Goal: Navigation & Orientation: Find specific page/section

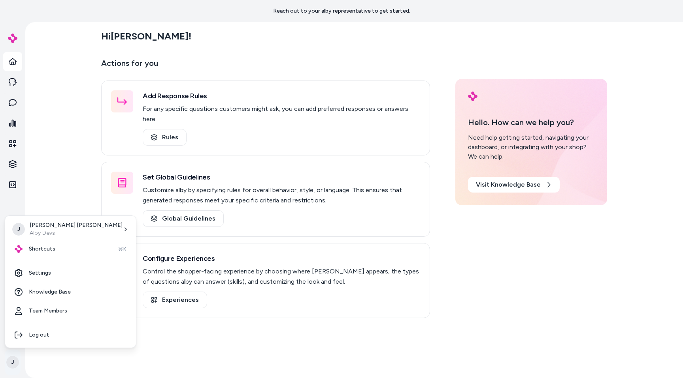
click at [12, 360] on html "Reach out to your alby representative to get started. J Hi [PERSON_NAME] ! Acti…" at bounding box center [341, 189] width 683 height 378
click at [66, 154] on html "Reach out to your alby representative to get started. J Hi [PERSON_NAME] ! Acti…" at bounding box center [341, 189] width 683 height 378
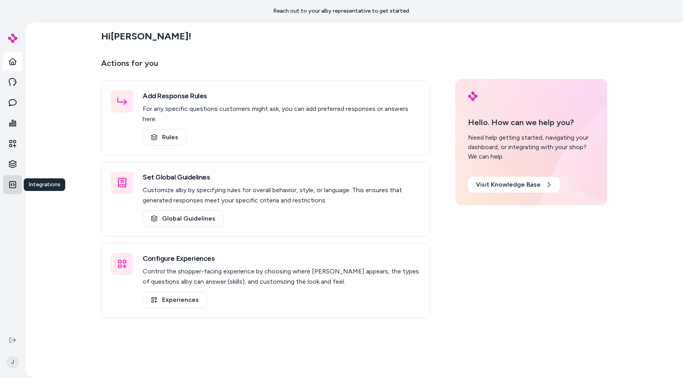
click at [14, 182] on icon at bounding box center [12, 184] width 7 height 7
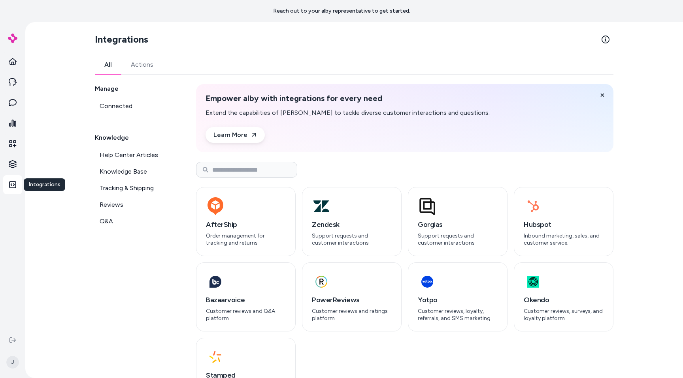
click at [144, 309] on div "Manage Connected Knowledge Help Center Articles Knowledge Base Tracking & Shipp…" at bounding box center [136, 245] width 82 height 323
